Goal: Use online tool/utility: Utilize a website feature to perform a specific function

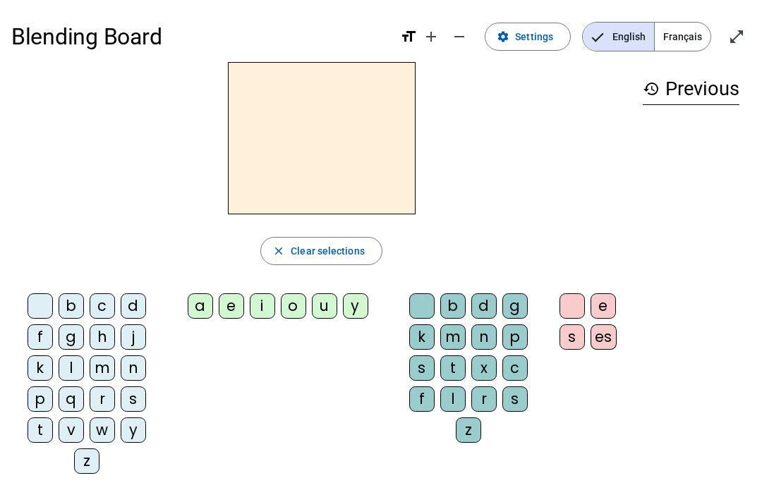
click at [537, 37] on span "Settings" at bounding box center [534, 36] width 38 height 17
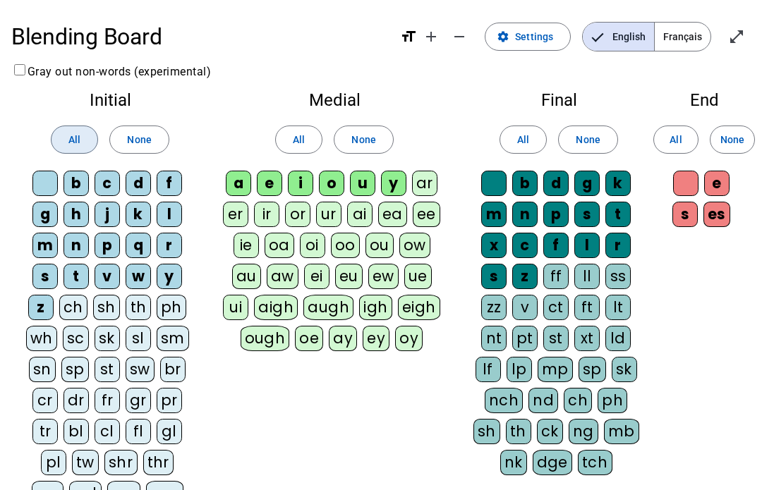
click at [74, 138] on span "All" at bounding box center [74, 139] width 12 height 17
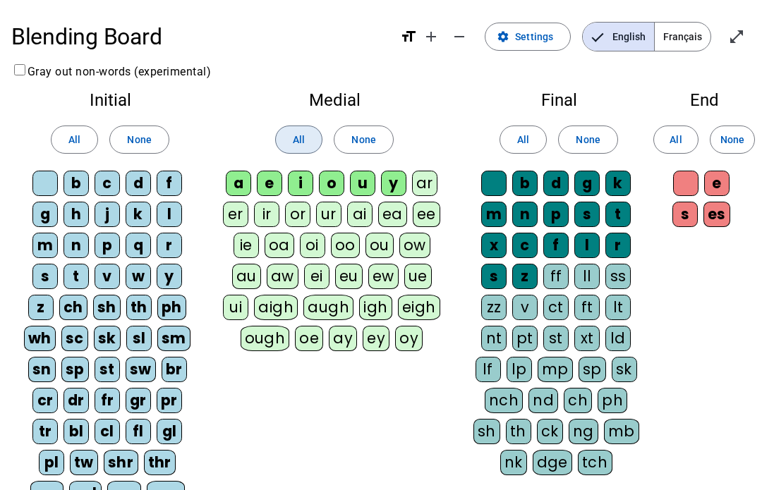
click at [309, 133] on span at bounding box center [299, 140] width 46 height 34
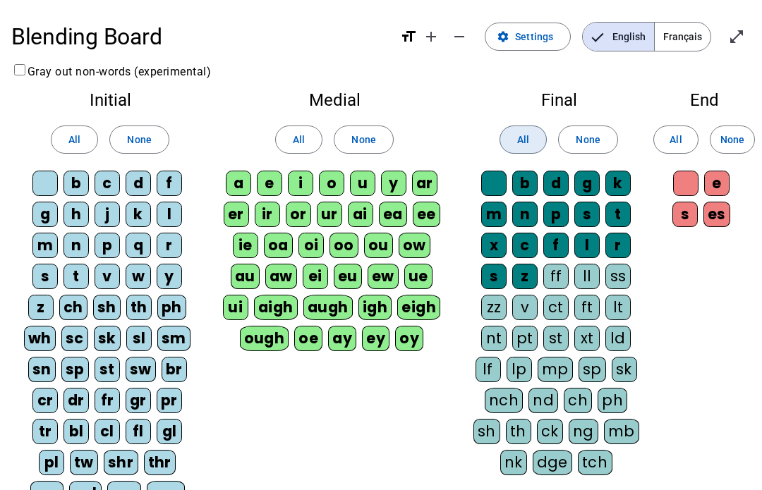
click at [525, 142] on span "All" at bounding box center [523, 139] width 12 height 17
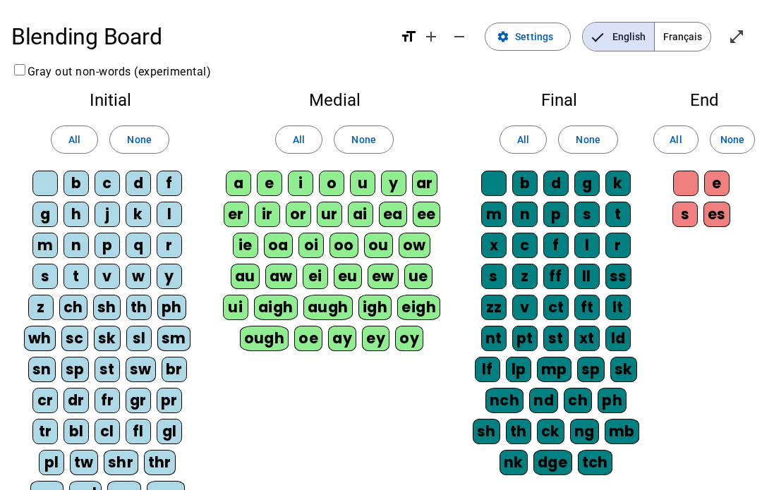
click at [681, 144] on span "All" at bounding box center [676, 139] width 12 height 17
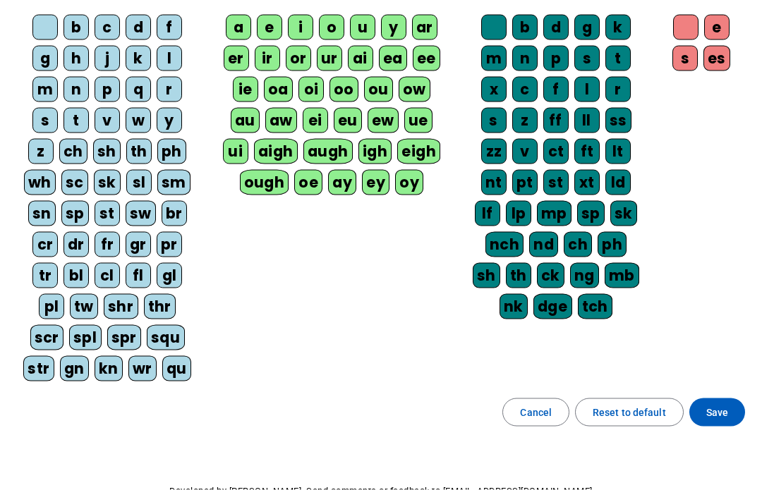
scroll to position [157, 0]
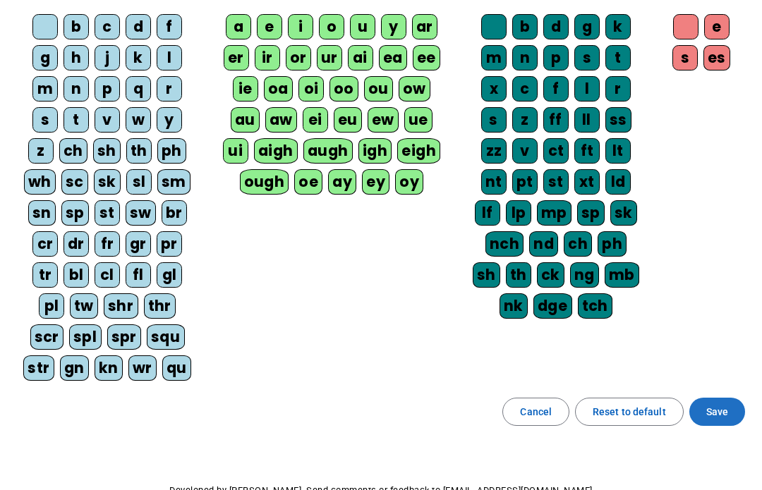
click at [725, 404] on span "Save" at bounding box center [717, 412] width 22 height 17
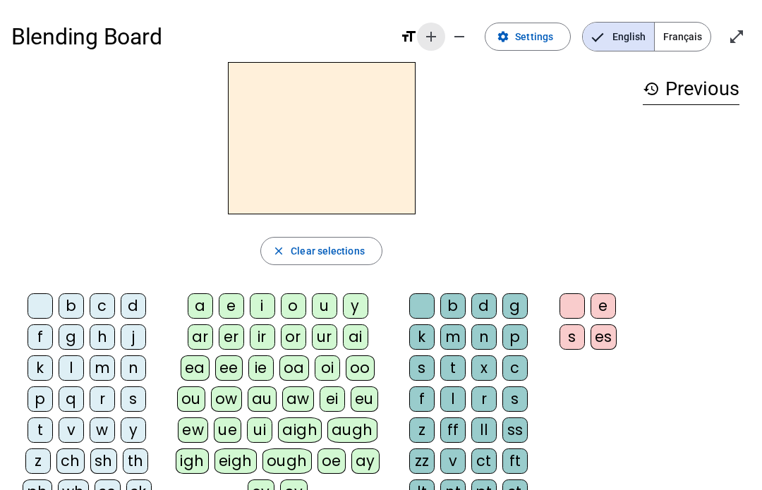
click at [428, 42] on mat-icon "add" at bounding box center [431, 36] width 17 height 17
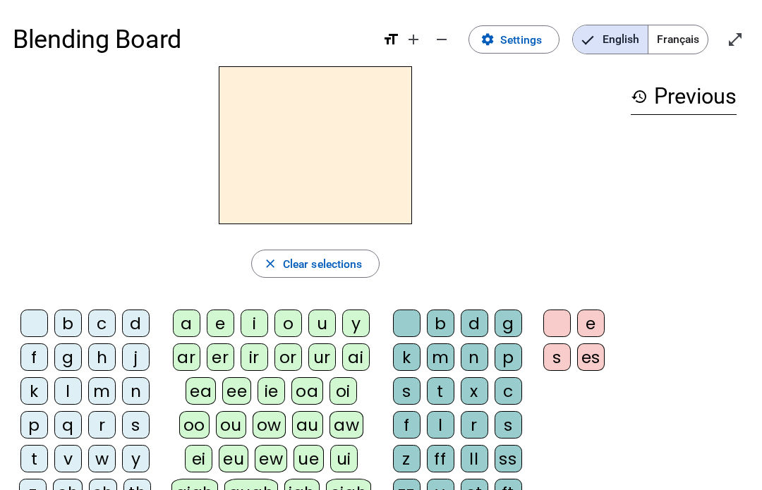
click at [440, 40] on mat-icon "remove" at bounding box center [441, 39] width 17 height 17
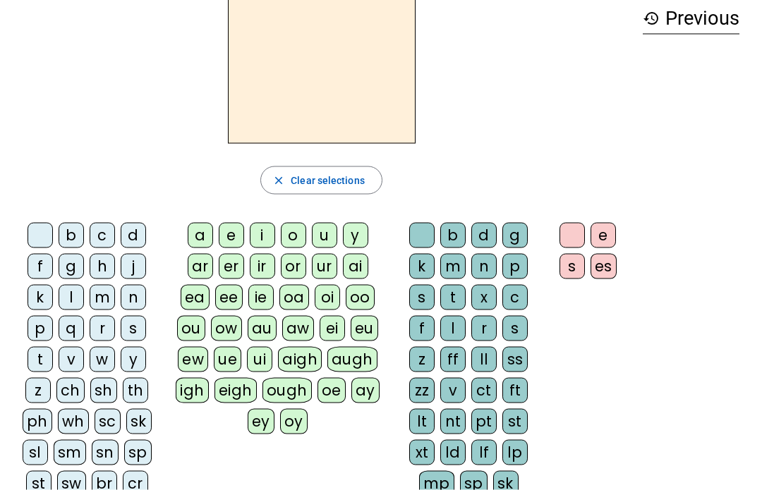
scroll to position [73, 0]
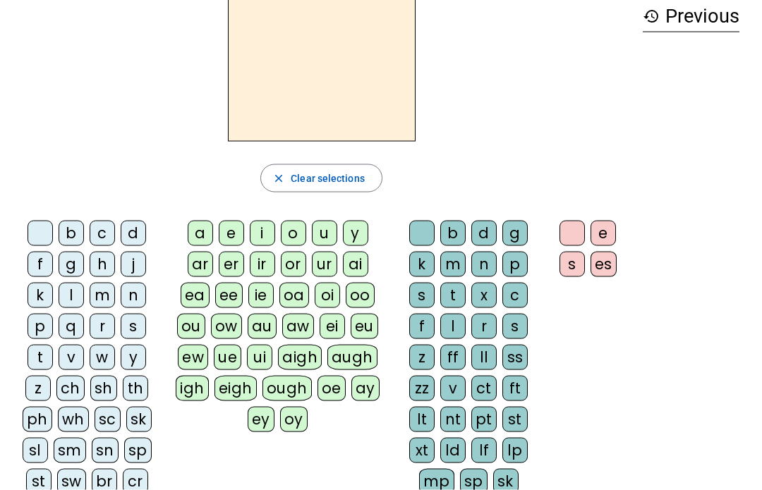
click at [45, 262] on div "f" at bounding box center [40, 264] width 25 height 25
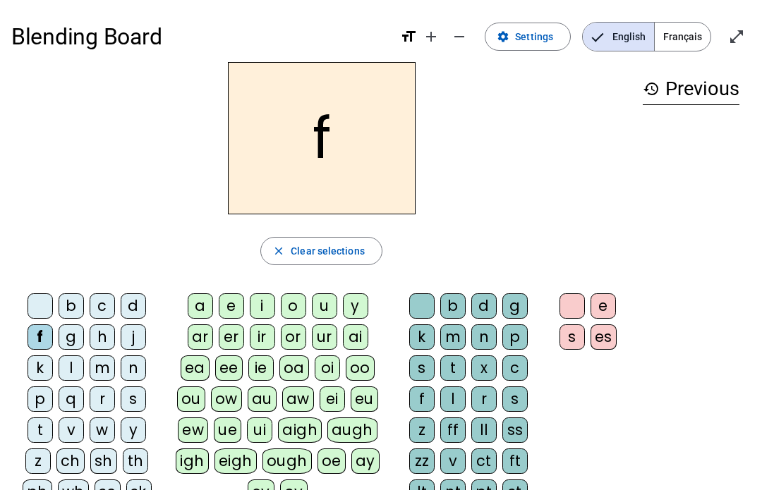
click at [682, 34] on span "Français" at bounding box center [683, 37] width 56 height 28
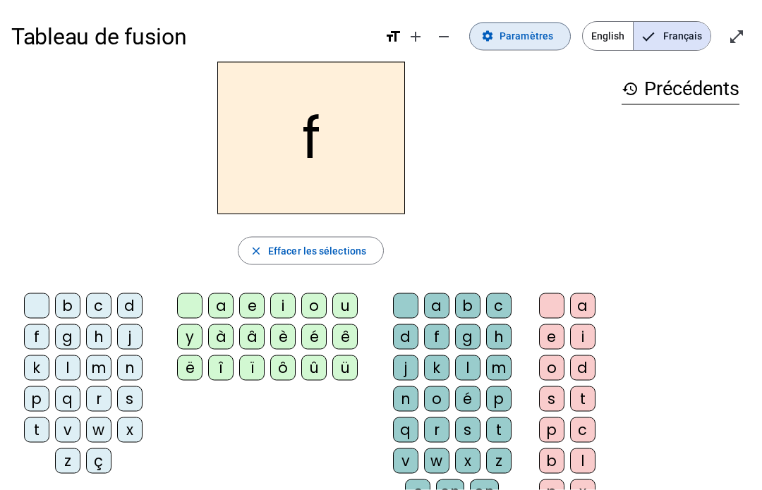
scroll to position [1, 0]
click at [525, 47] on span at bounding box center [520, 36] width 100 height 34
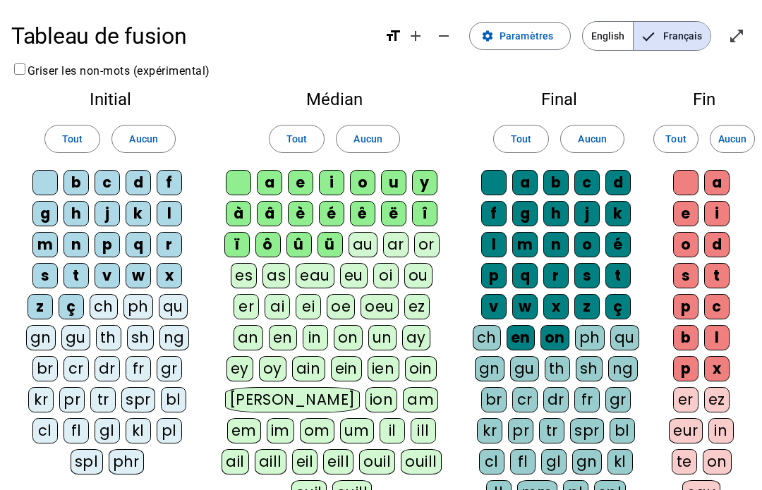
click at [78, 143] on span "Tout" at bounding box center [72, 139] width 20 height 17
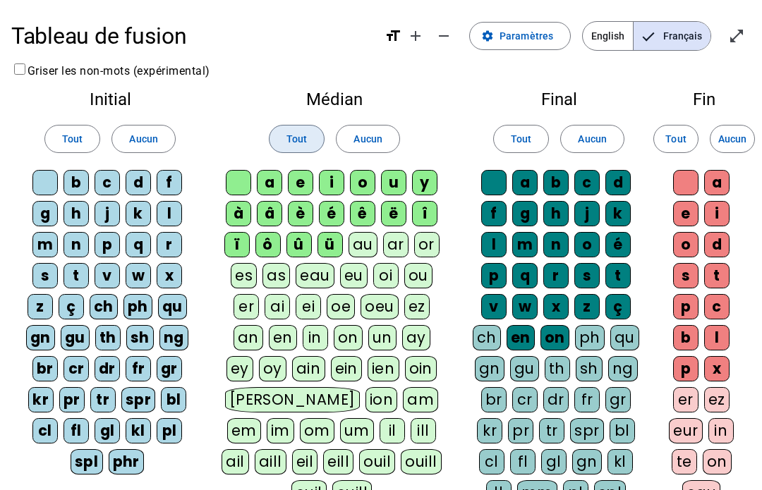
click at [293, 139] on span "Tout" at bounding box center [296, 139] width 20 height 17
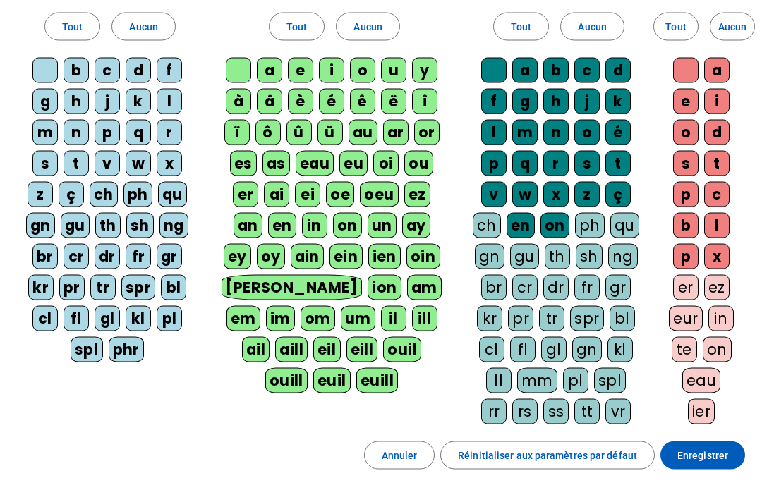
click at [674, 22] on span "Tout" at bounding box center [675, 26] width 20 height 17
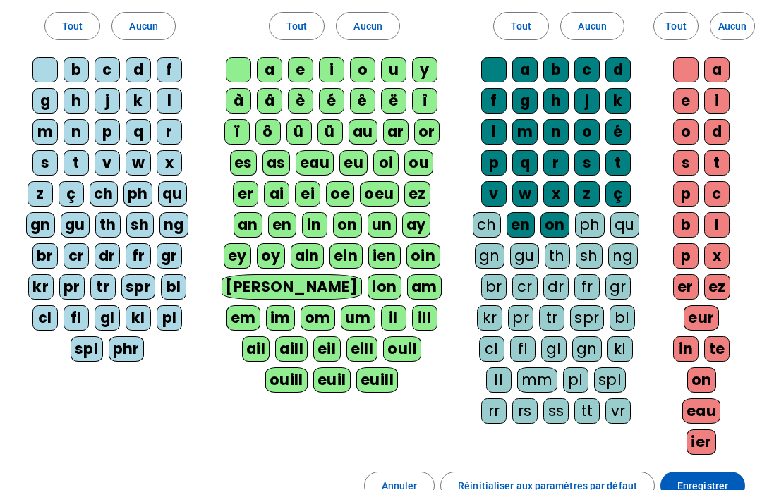
click at [694, 485] on span "Enregistrer" at bounding box center [702, 486] width 51 height 17
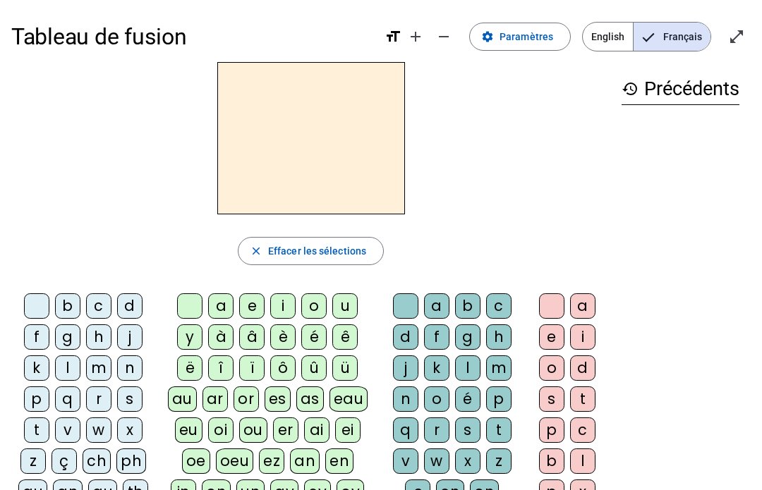
click at [29, 340] on div "f" at bounding box center [36, 337] width 25 height 25
click at [353, 337] on div "ê" at bounding box center [344, 337] width 25 height 25
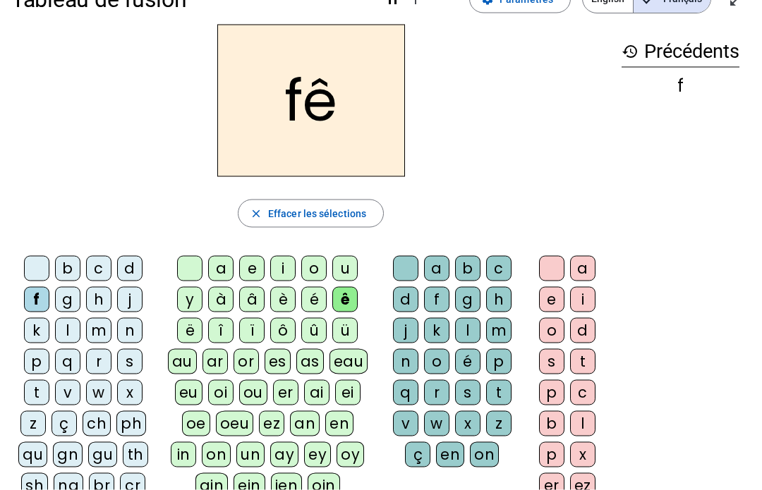
scroll to position [39, 0]
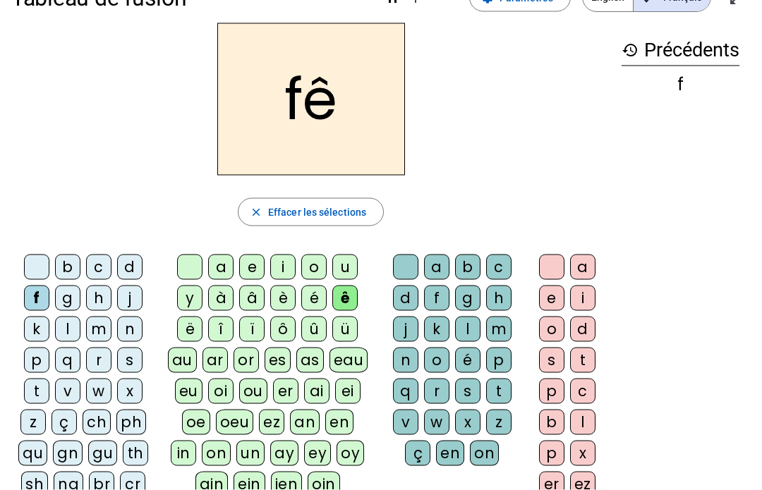
click at [503, 389] on div "t" at bounding box center [498, 391] width 25 height 25
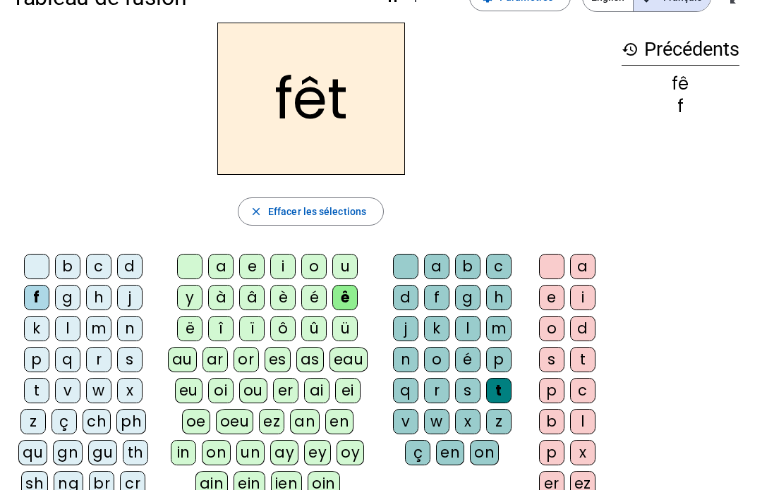
click at [557, 298] on div "e" at bounding box center [551, 297] width 25 height 25
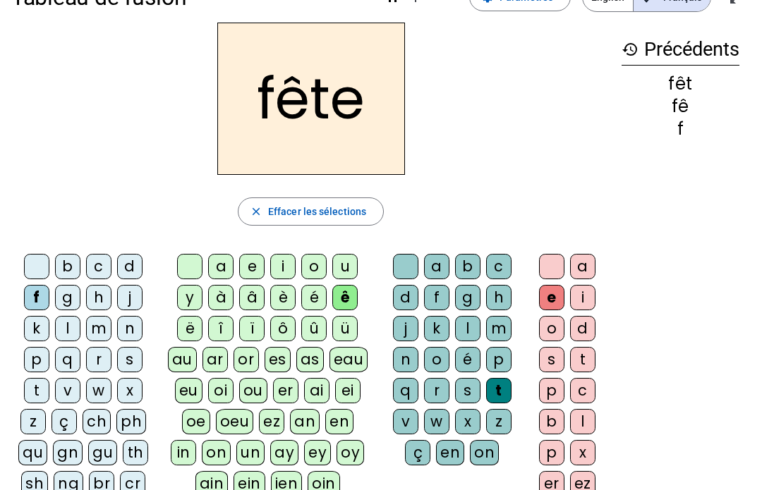
click at [42, 389] on div "t" at bounding box center [36, 390] width 25 height 25
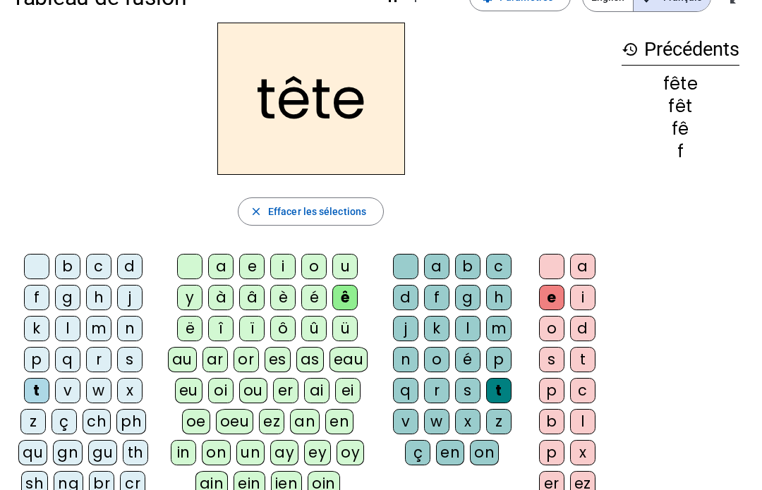
click at [66, 263] on div "b" at bounding box center [67, 266] width 25 height 25
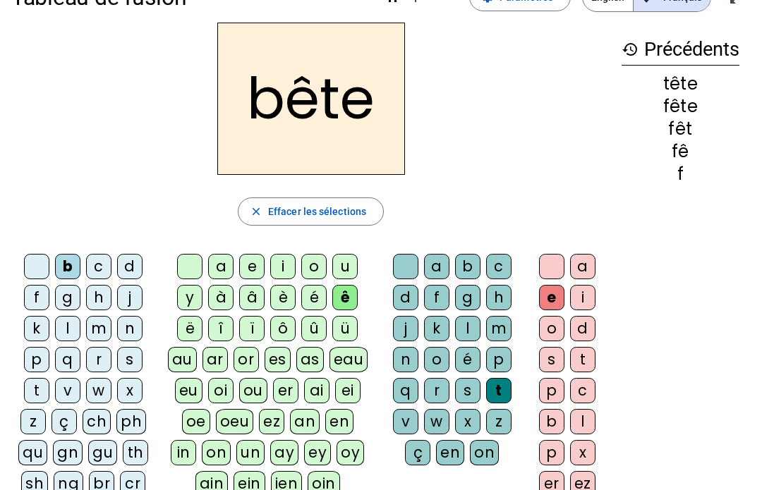
click at [344, 269] on div "u" at bounding box center [344, 266] width 25 height 25
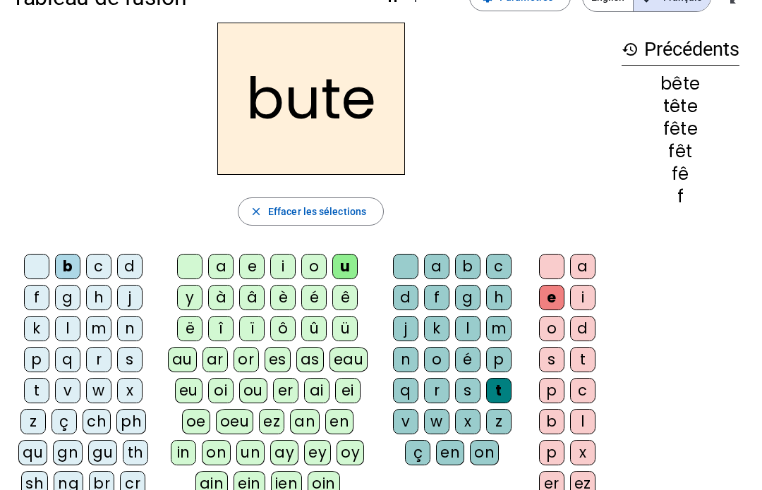
click at [471, 392] on div "s" at bounding box center [467, 390] width 25 height 25
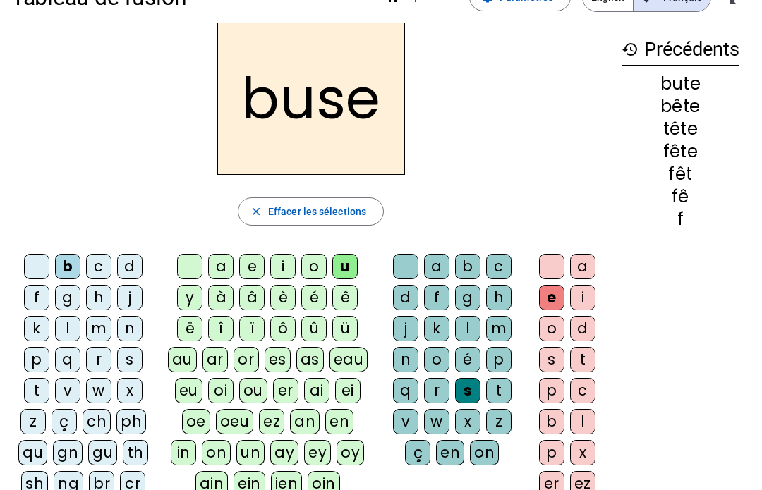
click at [548, 268] on div at bounding box center [551, 266] width 25 height 25
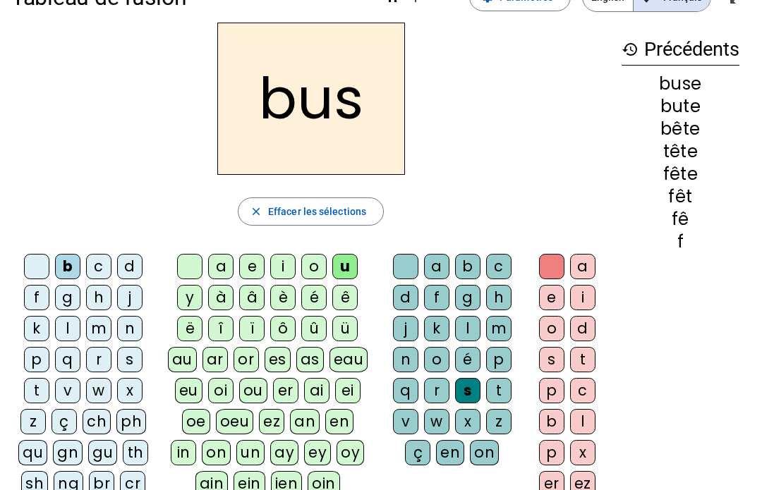
click at [541, 304] on div "e" at bounding box center [551, 297] width 25 height 25
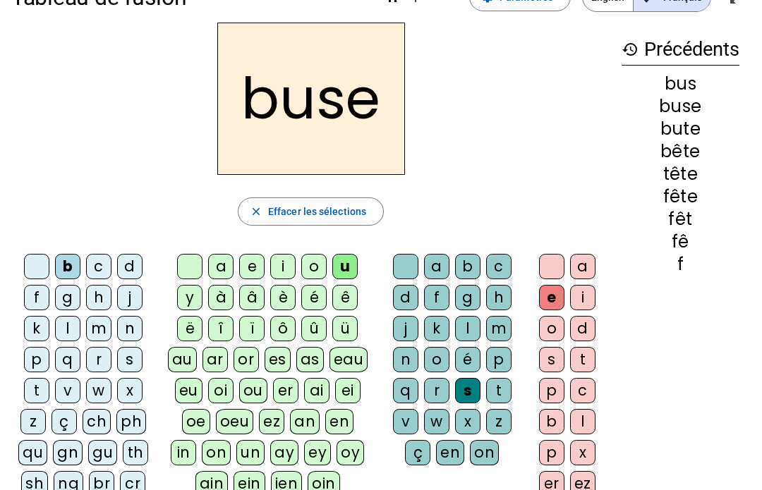
click at [284, 264] on div "i" at bounding box center [282, 266] width 25 height 25
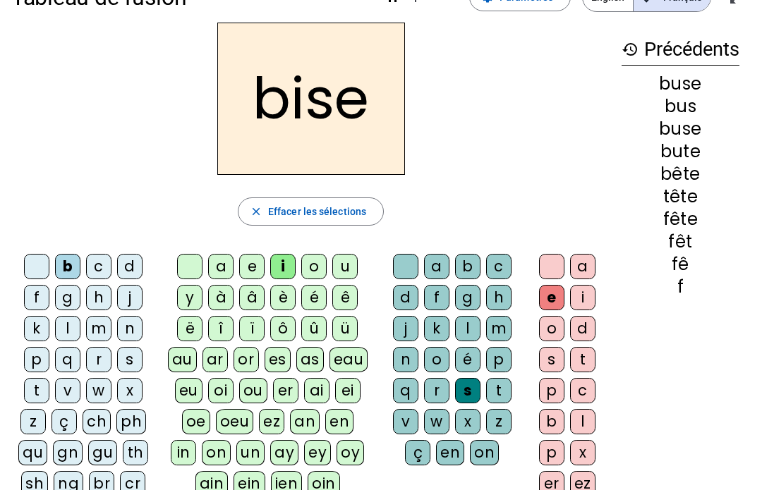
click at [232, 268] on div "a" at bounding box center [220, 266] width 25 height 25
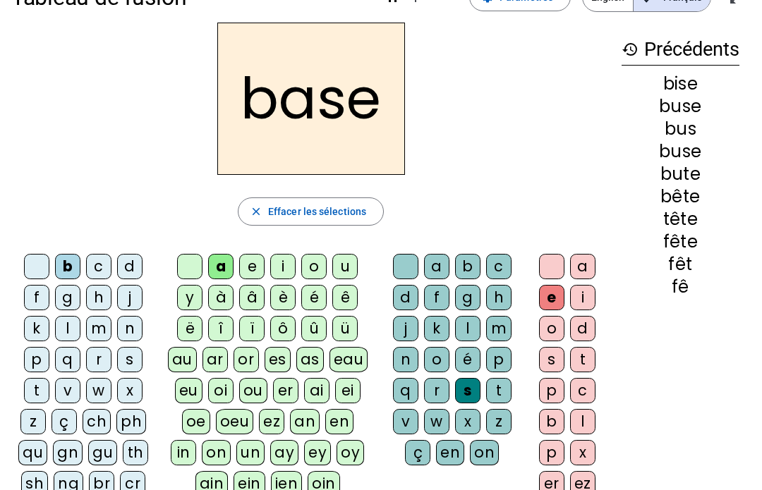
click at [100, 358] on div "r" at bounding box center [98, 359] width 25 height 25
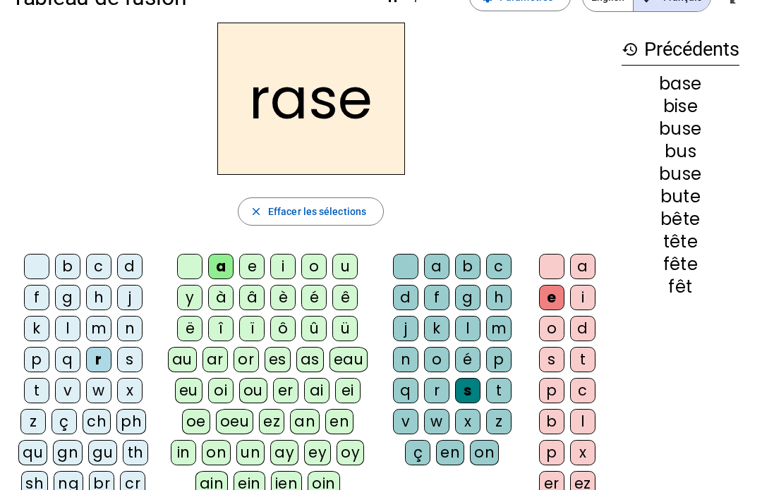
click at [471, 291] on div "g" at bounding box center [467, 297] width 25 height 25
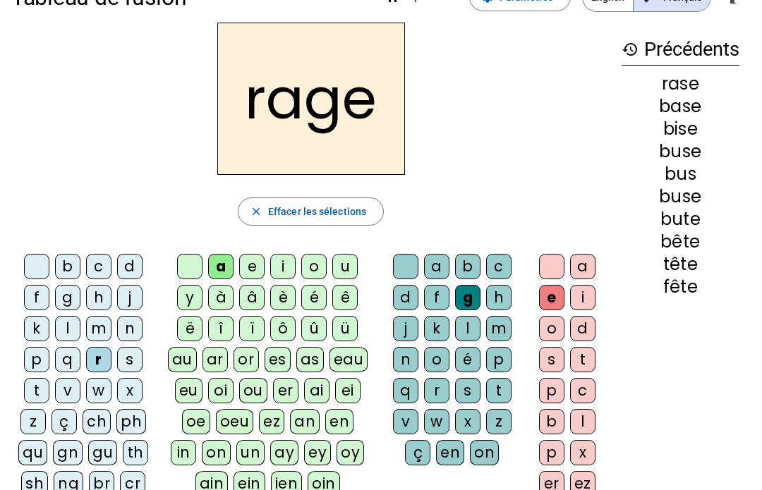
click at [32, 361] on div "p" at bounding box center [36, 359] width 25 height 25
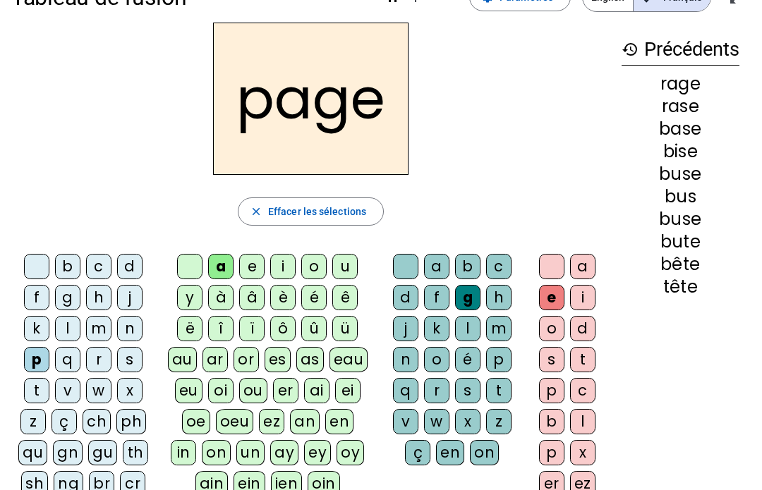
click at [405, 418] on div "v" at bounding box center [405, 421] width 25 height 25
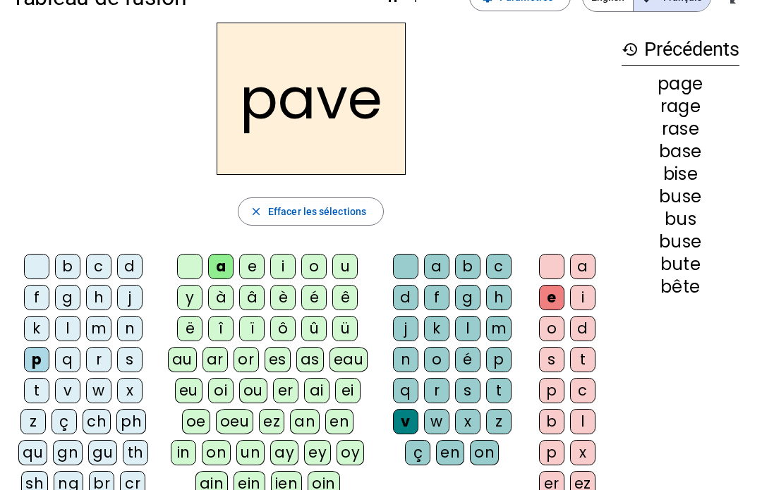
scroll to position [92, 0]
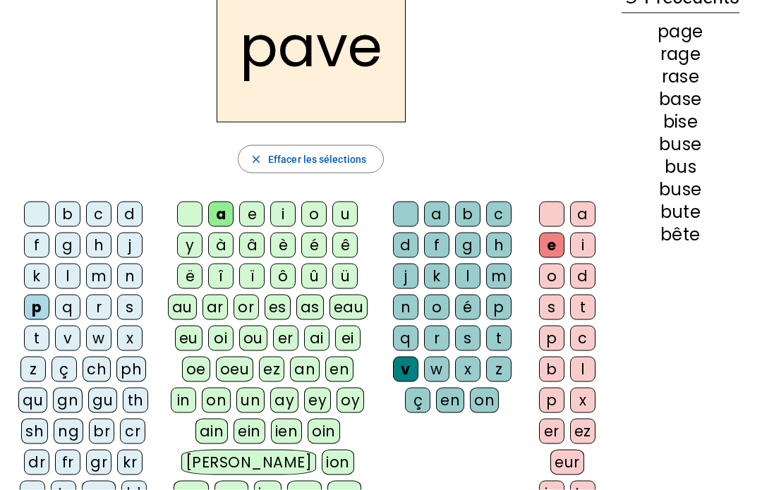
click at [353, 169] on span "button" at bounding box center [310, 160] width 145 height 34
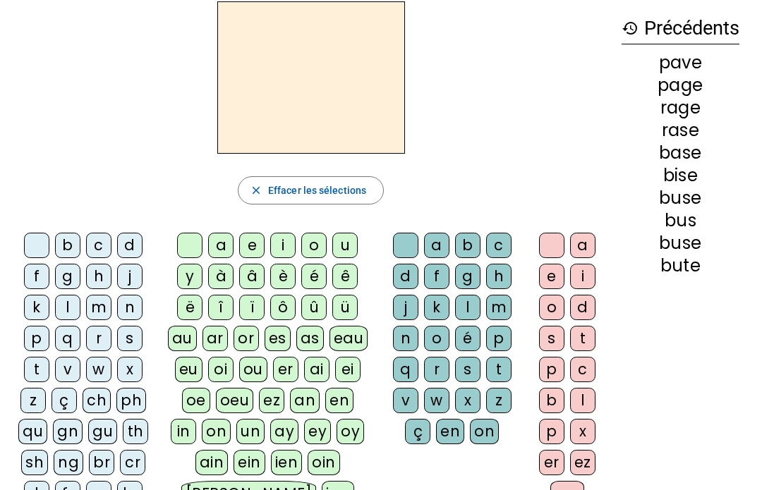
scroll to position [0, 0]
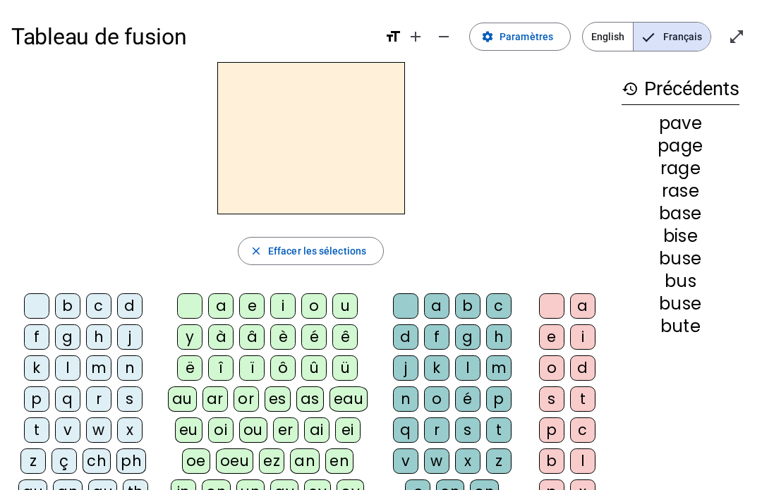
click at [648, 87] on h3 "history Précédents" at bounding box center [681, 89] width 118 height 32
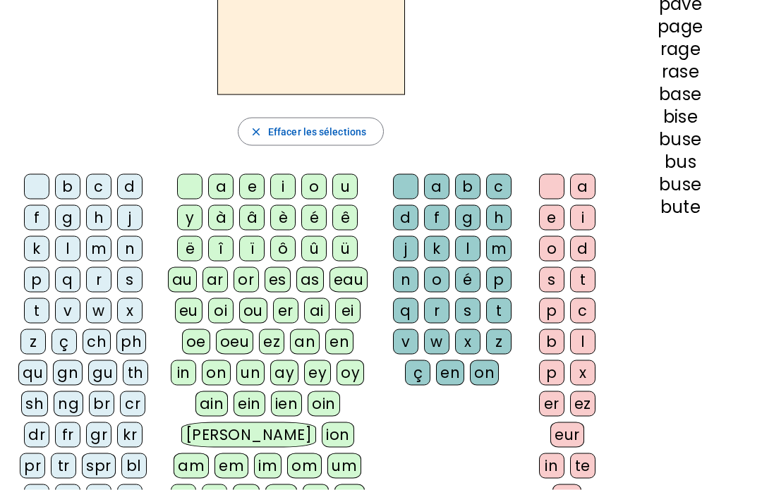
scroll to position [121, 0]
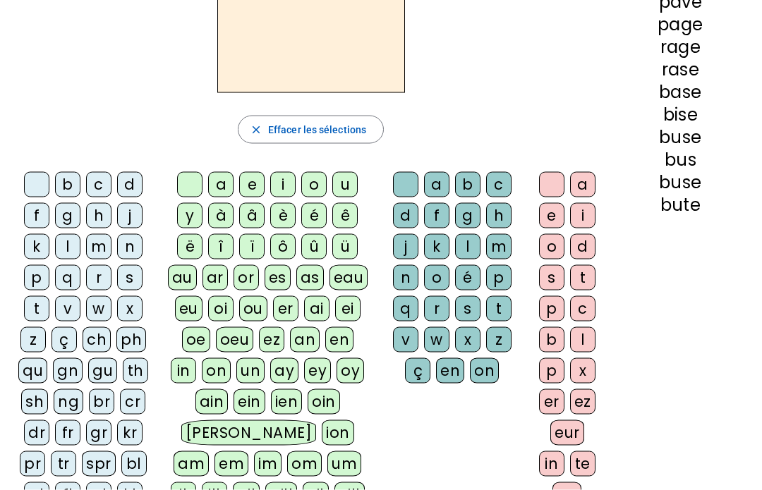
click at [236, 371] on div "un" at bounding box center [250, 370] width 28 height 25
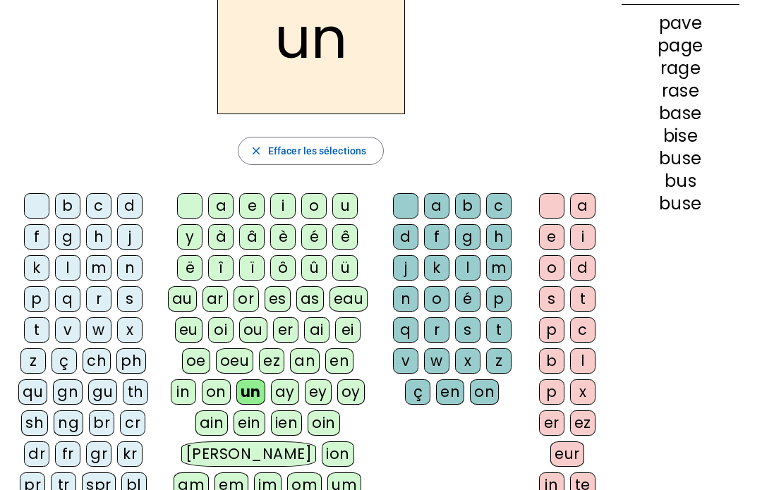
scroll to position [99, 0]
click at [553, 234] on div "e" at bounding box center [551, 237] width 25 height 25
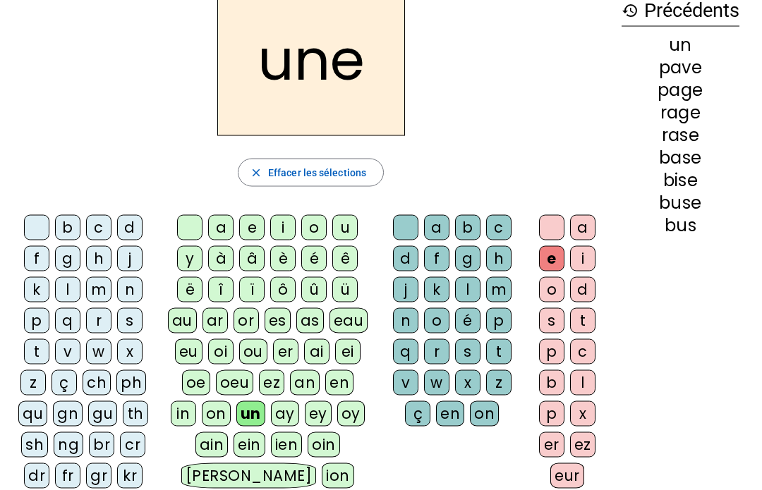
scroll to position [74, 0]
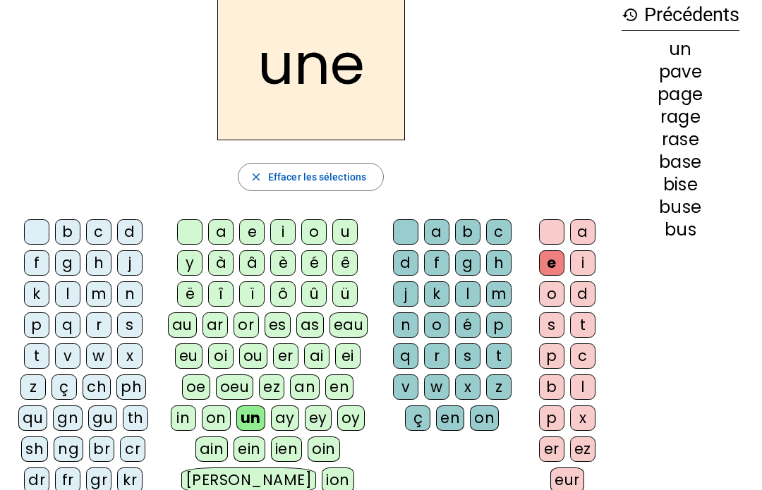
click at [73, 292] on div "l" at bounding box center [67, 294] width 25 height 25
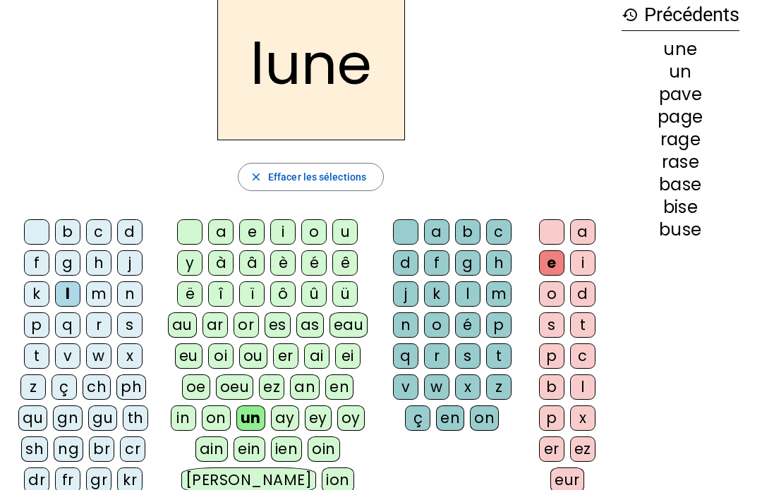
click at [317, 363] on div "ai" at bounding box center [316, 356] width 25 height 25
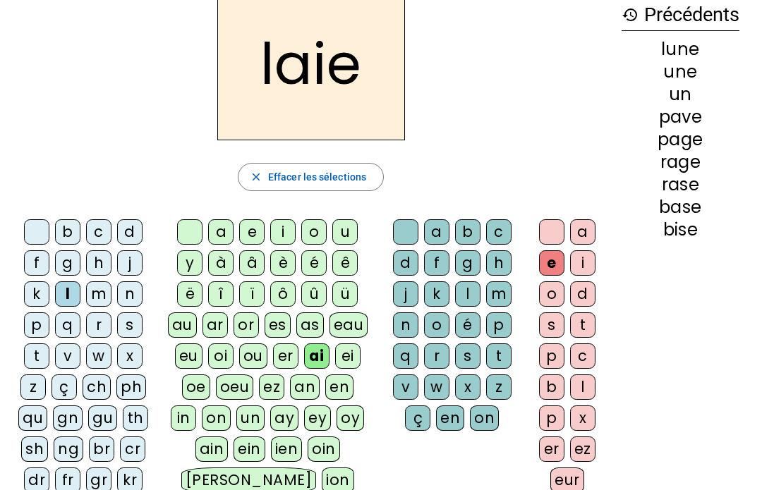
click at [400, 325] on div "n" at bounding box center [405, 325] width 25 height 25
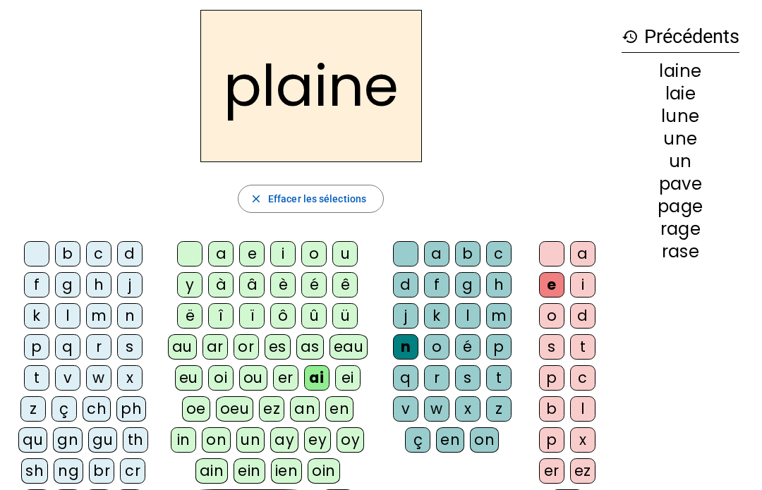
scroll to position [52, 0]
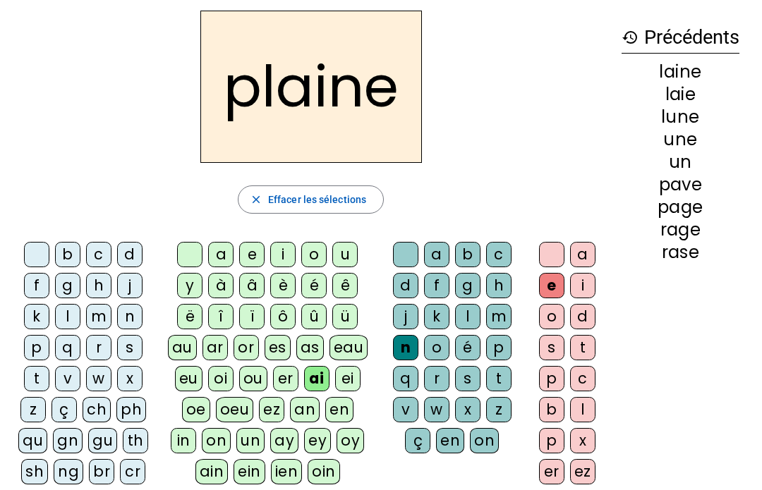
click at [440, 375] on div "r" at bounding box center [436, 378] width 25 height 25
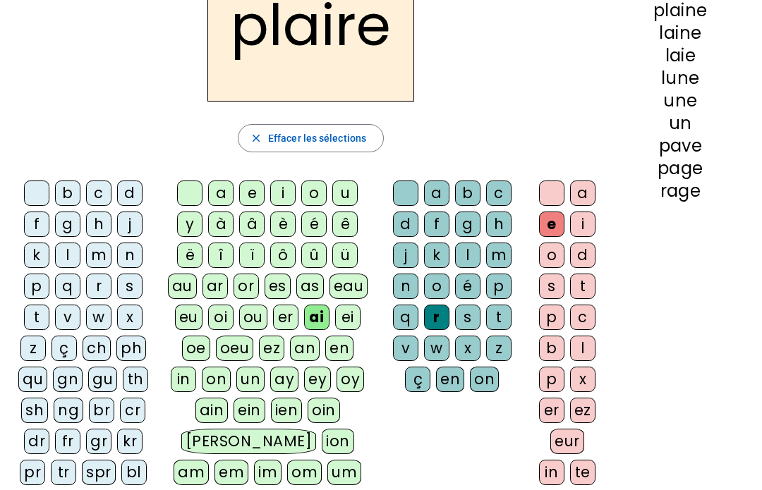
scroll to position [113, 0]
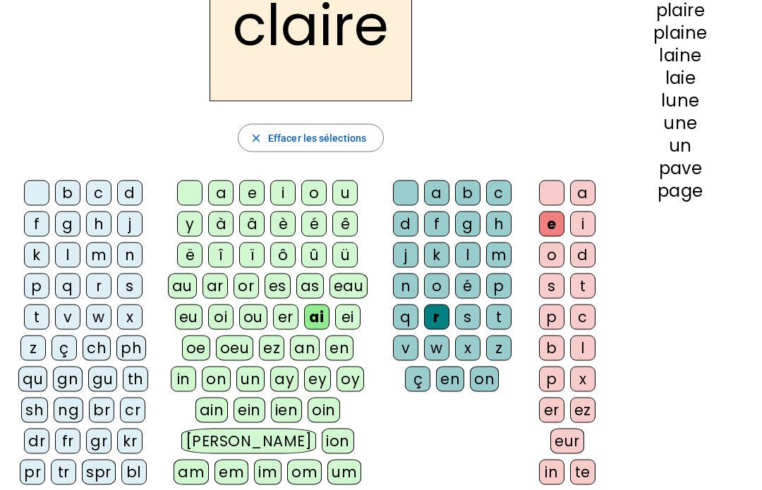
scroll to position [114, 0]
click at [314, 199] on div "o" at bounding box center [313, 192] width 25 height 25
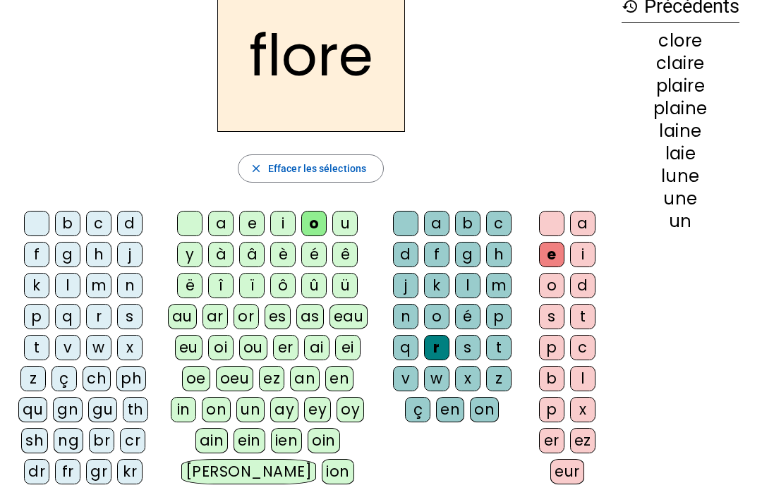
scroll to position [83, 0]
